Goal: Task Accomplishment & Management: Use online tool/utility

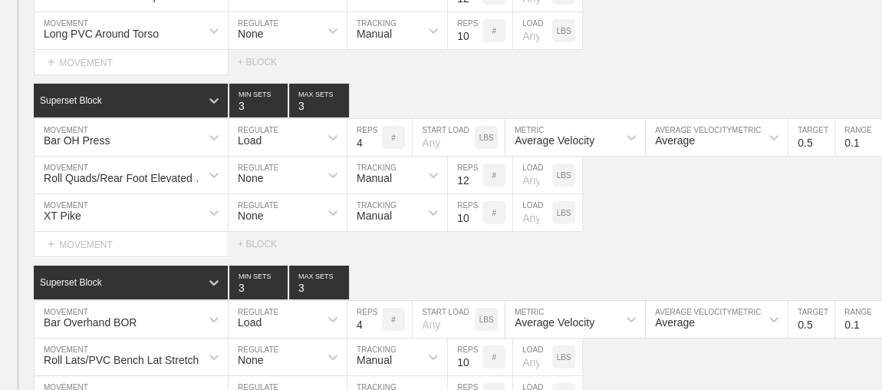
scroll to position [11553, 0]
click at [597, 232] on div "Select... MOVEMENT + MOVEMENT + BLOCK" at bounding box center [441, 244] width 882 height 25
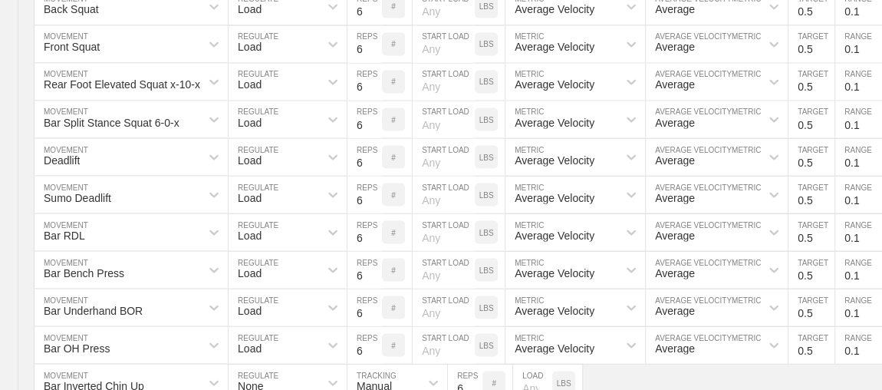
scroll to position [0, 0]
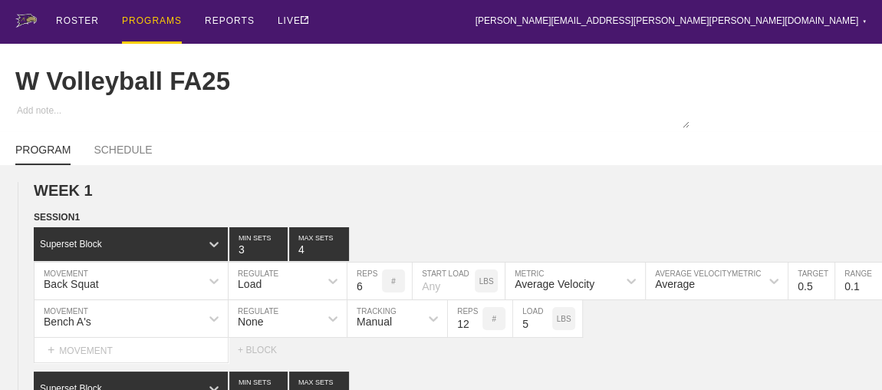
click at [169, 18] on div "PROGRAMS" at bounding box center [152, 22] width 60 height 44
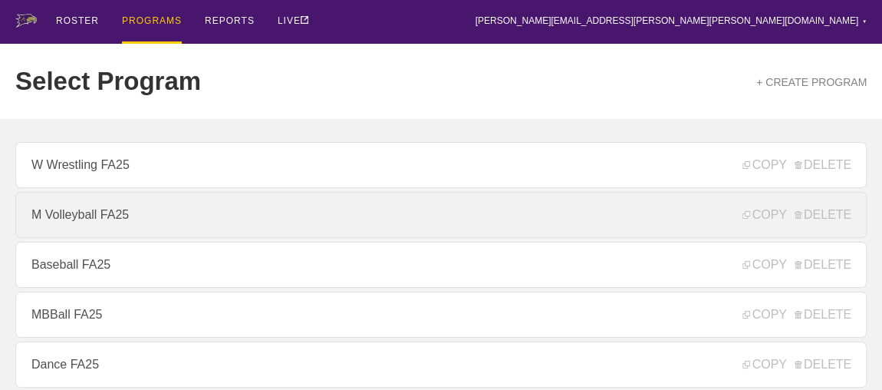
click at [176, 225] on link "M Volleyball FA25" at bounding box center [440, 215] width 851 height 46
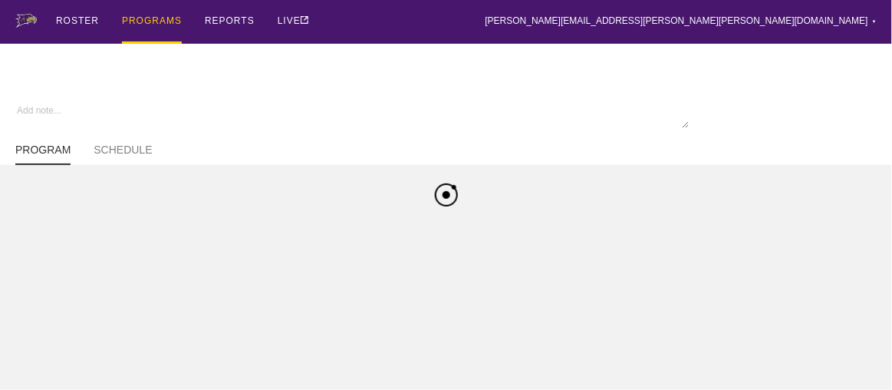
type textarea "x"
type input "M Volleyball FA25"
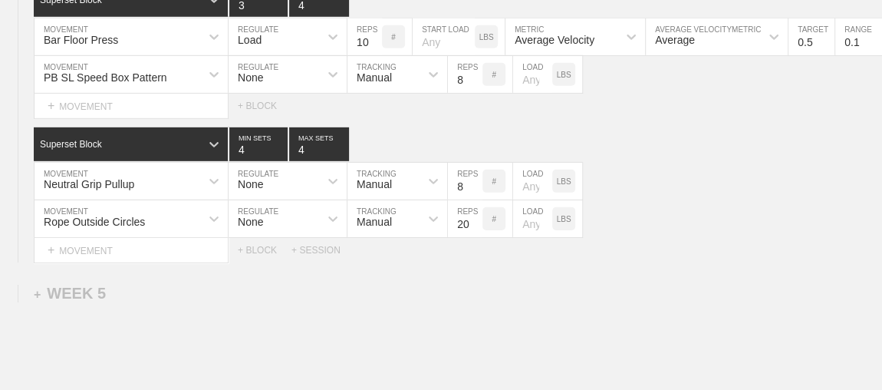
scroll to position [5398, 0]
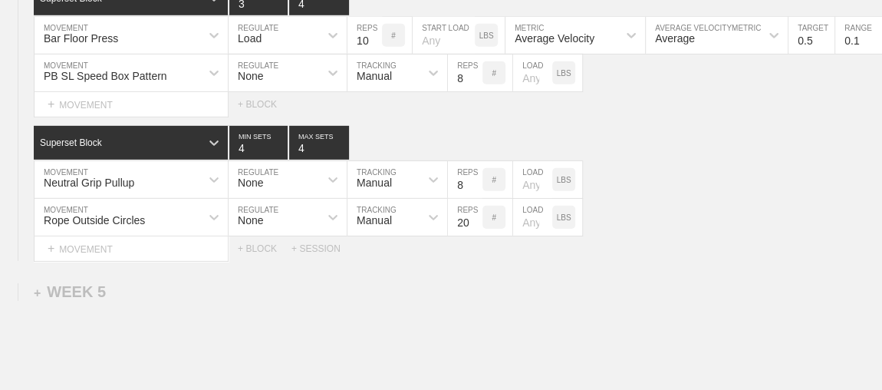
click at [439, 212] on icon at bounding box center [433, 216] width 15 height 15
click at [647, 126] on div "Superset Block 4 MIN SETS 4 MAX SETS" at bounding box center [458, 143] width 848 height 34
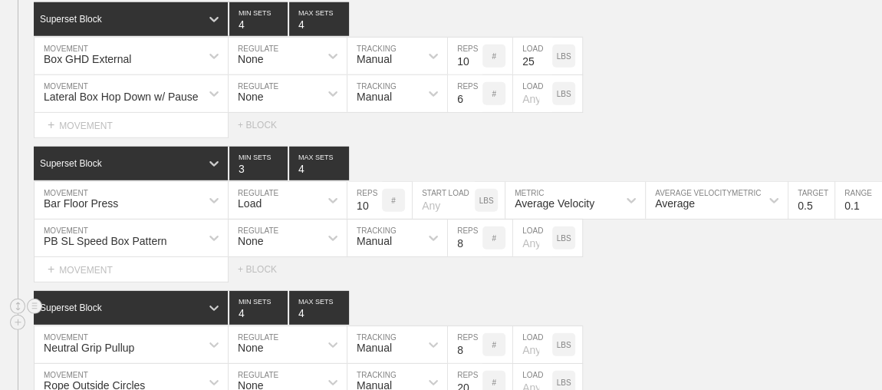
scroll to position [5231, 0]
